Goal: Transaction & Acquisition: Download file/media

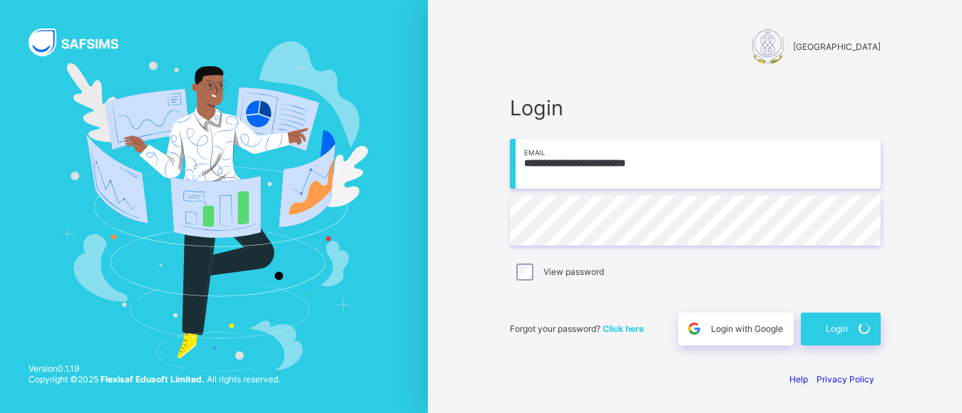
scroll to position [70, 0]
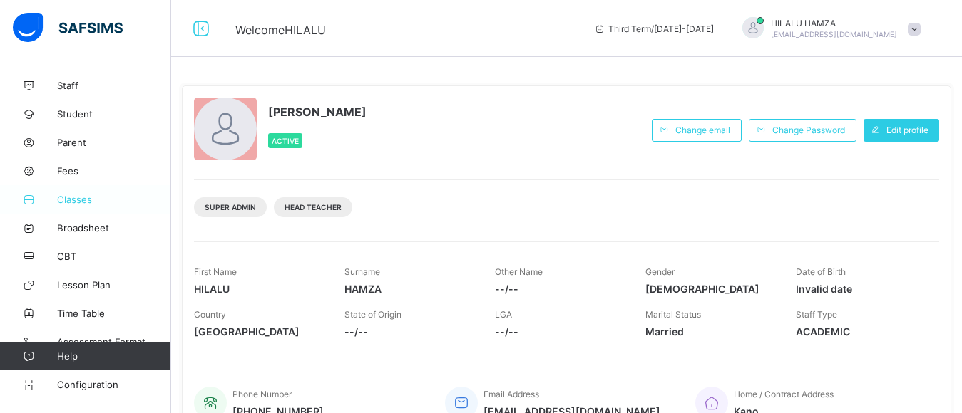
click at [65, 197] on span "Classes" at bounding box center [114, 199] width 114 height 11
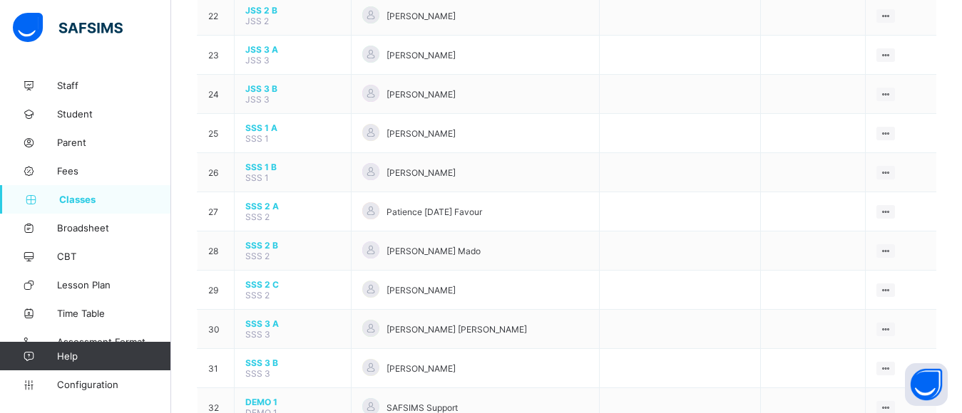
scroll to position [1006, 0]
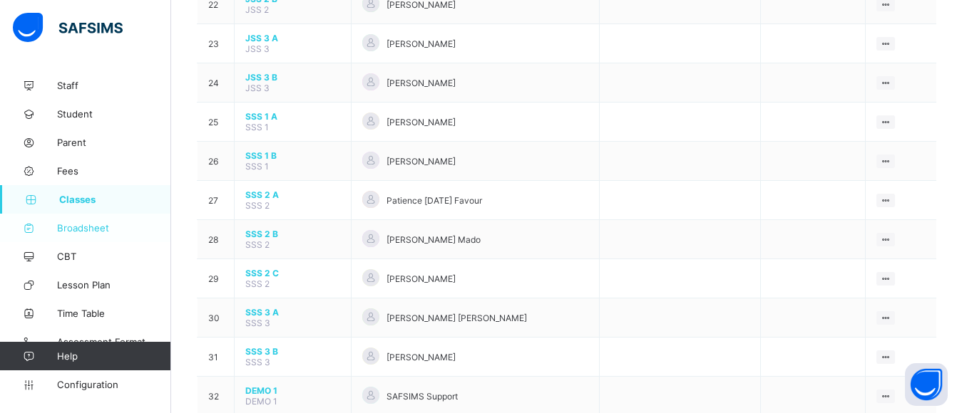
click at [84, 222] on span "Broadsheet" at bounding box center [114, 227] width 114 height 11
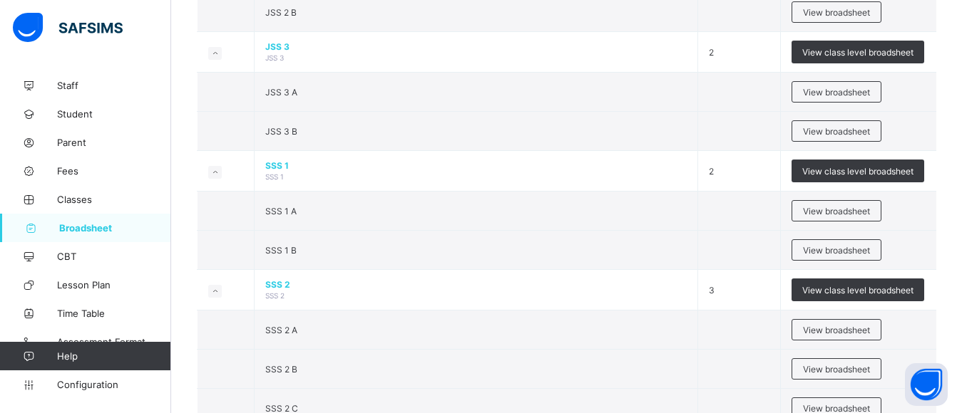
scroll to position [1462, 0]
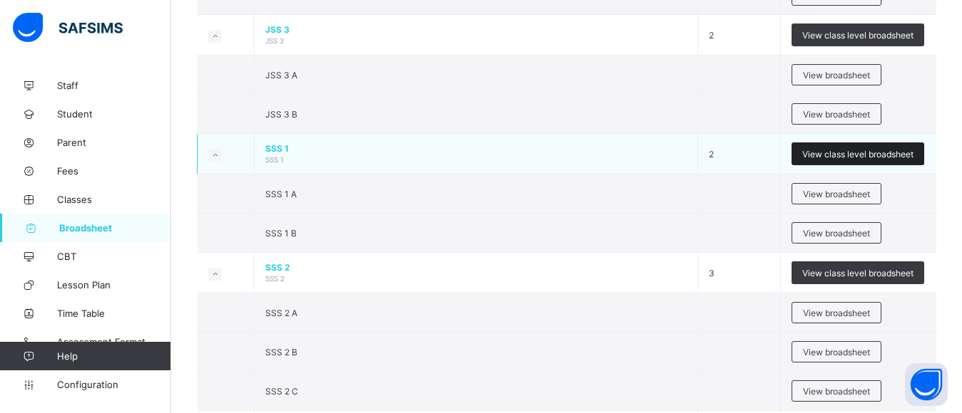
click at [842, 160] on span "View class level broadsheet" at bounding box center [857, 154] width 111 height 11
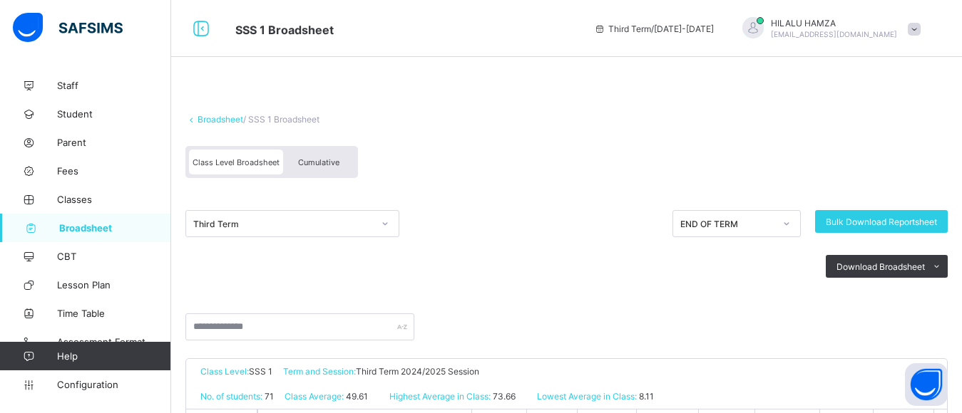
click at [314, 167] on span "Cumulative" at bounding box center [318, 163] width 41 height 10
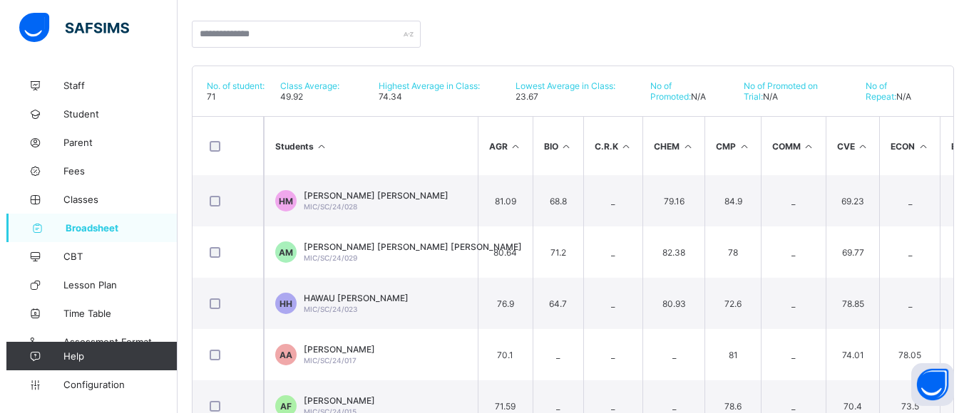
scroll to position [269, 0]
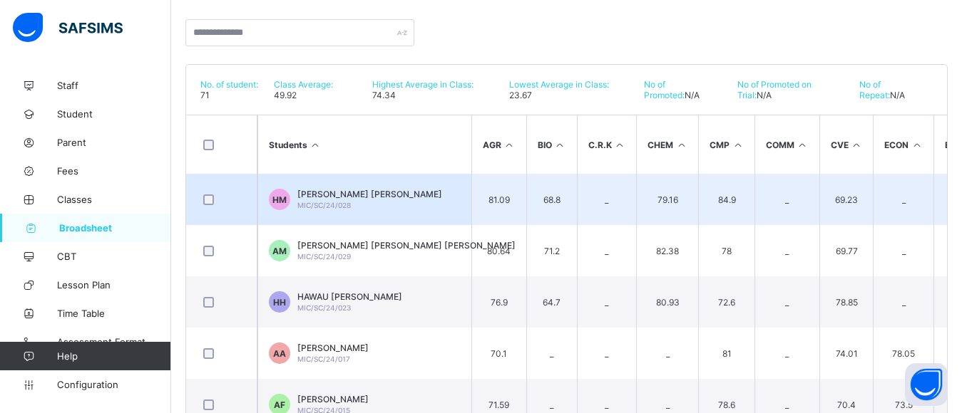
click at [331, 200] on span "HABIBA ALIYU MUSTAPHA" at bounding box center [369, 194] width 145 height 11
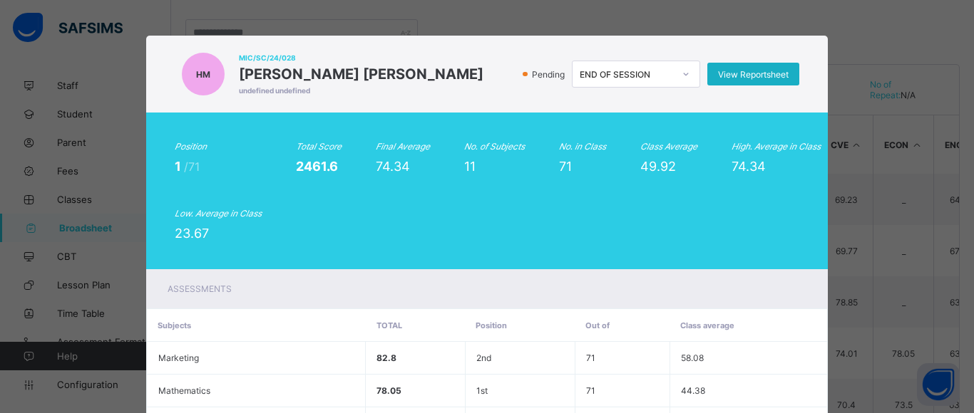
click at [727, 80] on span "View Reportsheet" at bounding box center [753, 74] width 71 height 11
click at [687, 8] on div "HM MIC/SC/24/028 HABIBA ALIYU MUSTAPHA undefined undefined Pending END OF SESSI…" at bounding box center [487, 206] width 974 height 413
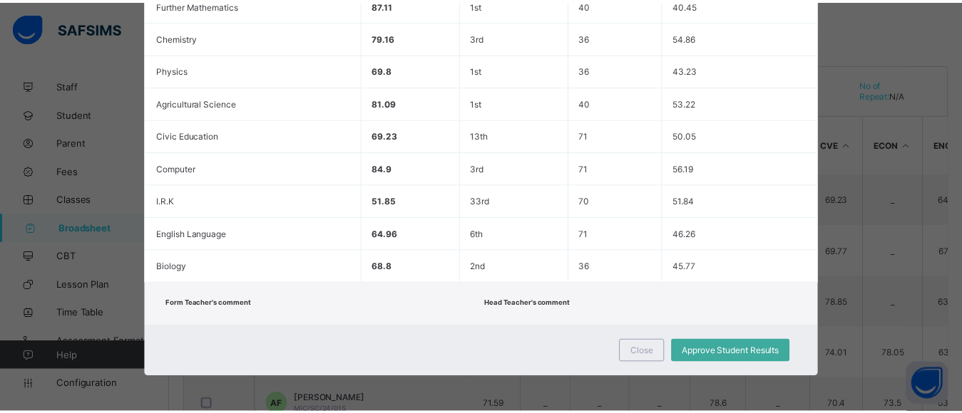
scroll to position [470, 0]
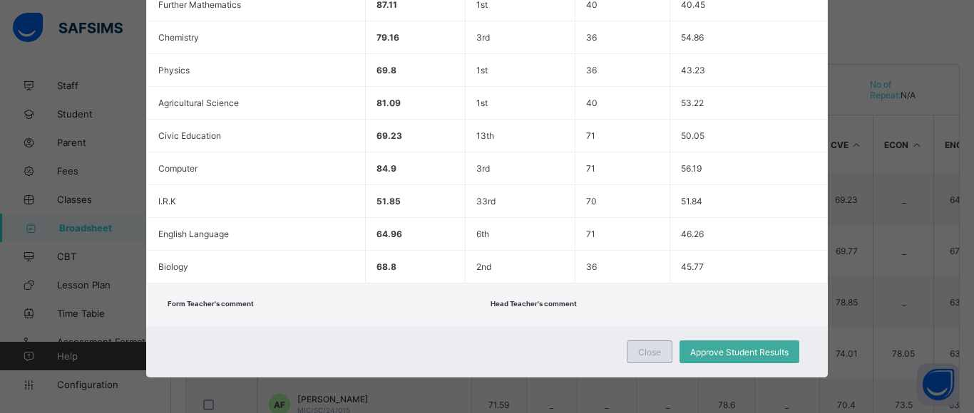
click at [639, 350] on span "Close" at bounding box center [649, 352] width 23 height 11
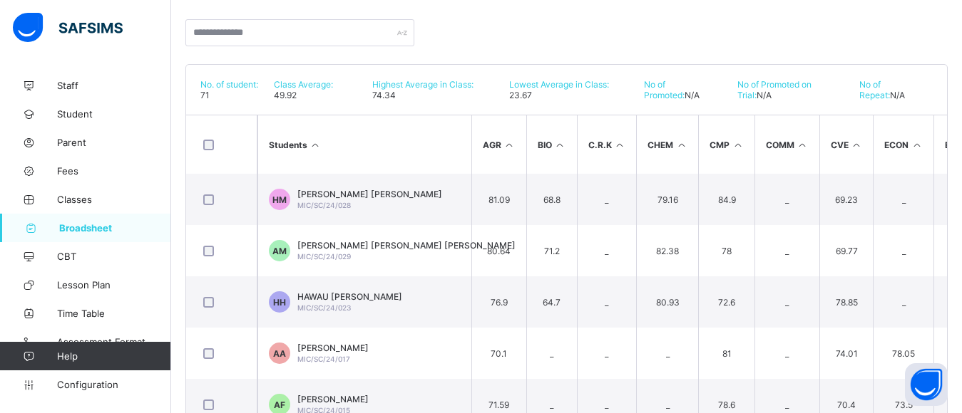
scroll to position [140, 0]
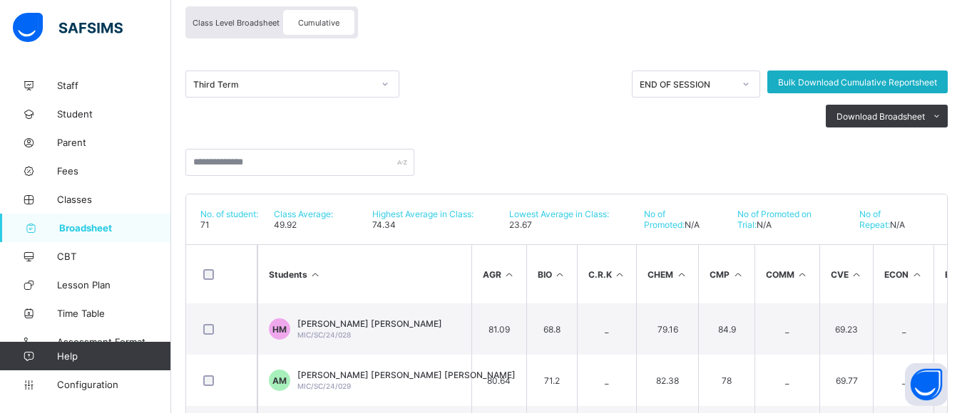
click at [860, 88] on span "Bulk Download Cumulative Reportsheet" at bounding box center [857, 82] width 159 height 11
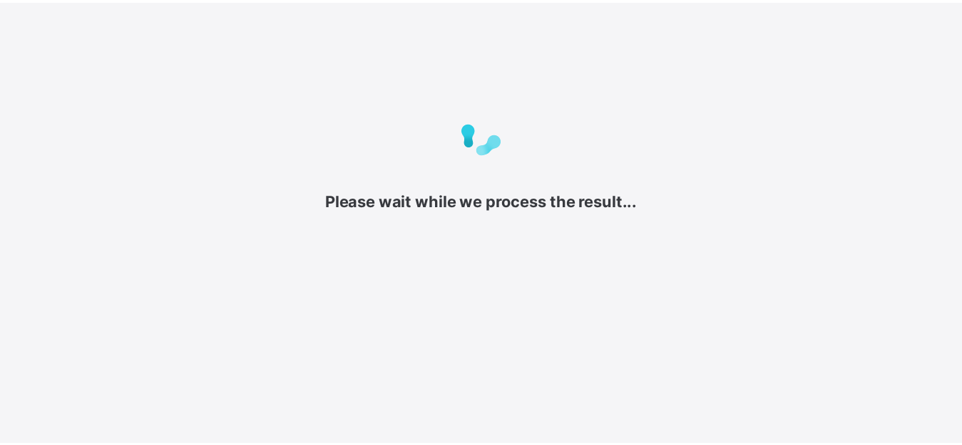
scroll to position [38, 0]
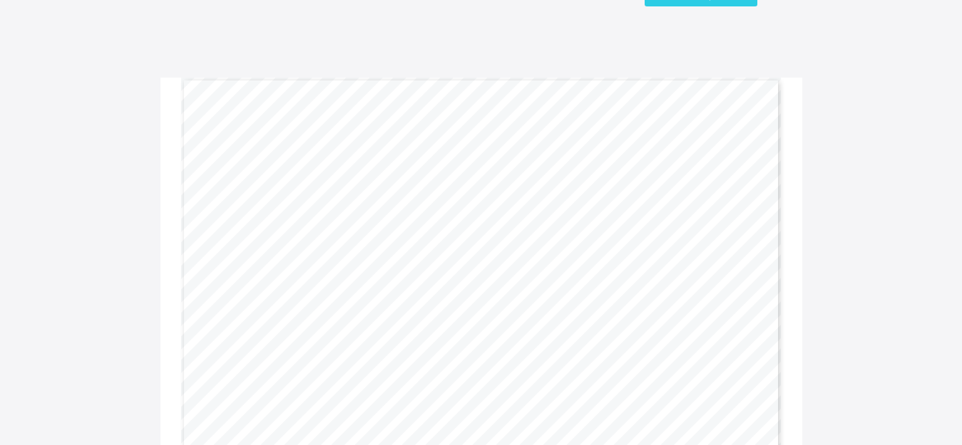
scroll to position [109, 0]
click at [677, 208] on div "Gwarzo Road, P.O. [GEOGRAPHIC_DATA] - [GEOGRAPHIC_DATA]. Tel: [PHONE_NUMBER], […" at bounding box center [481, 233] width 600 height 424
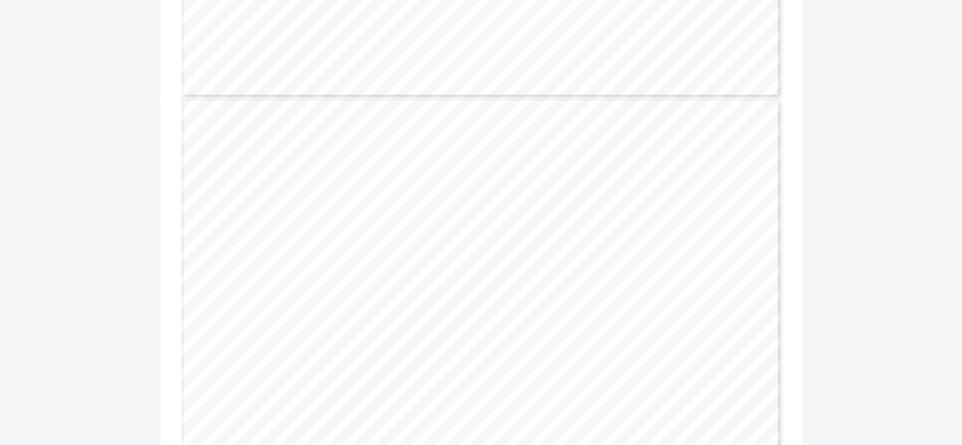
scroll to position [741, 0]
click at [703, 45] on div "Gwarzo Road, P.O. [GEOGRAPHIC_DATA] - [GEOGRAPHIC_DATA]. Tel: [PHONE_NUMBER], […" at bounding box center [481, 25] width 600 height 424
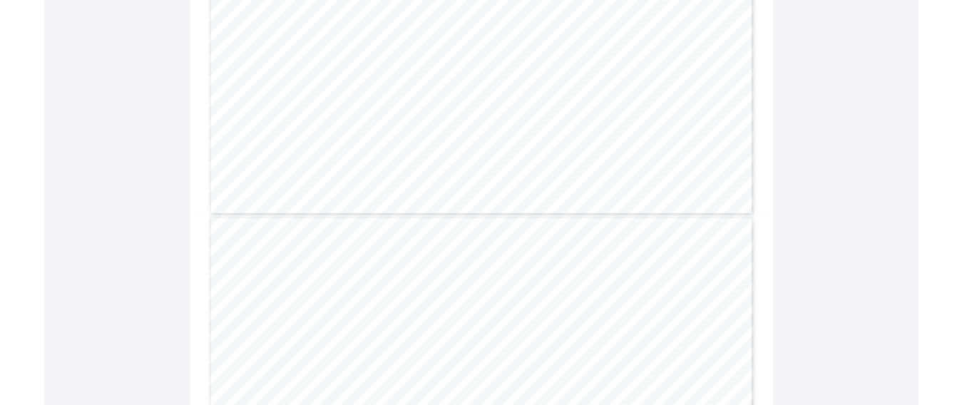
scroll to position [0, 0]
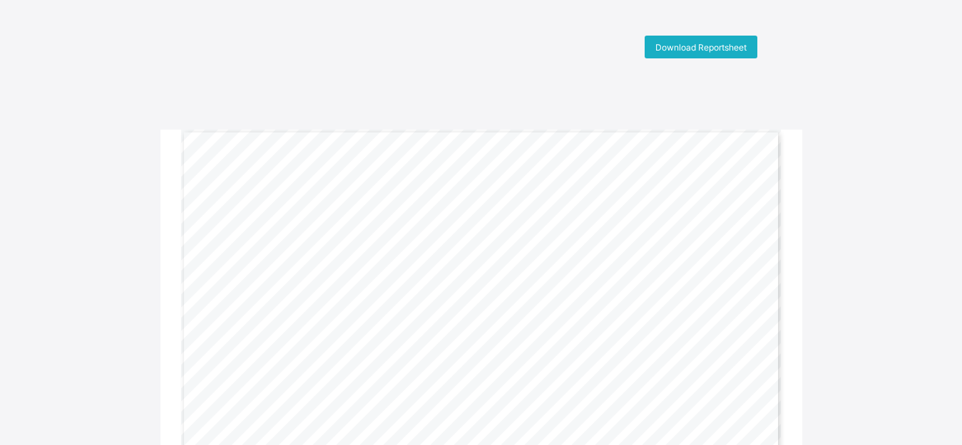
click at [696, 44] on span "Download Reportsheet" at bounding box center [700, 47] width 91 height 11
